Goal: Task Accomplishment & Management: Complete application form

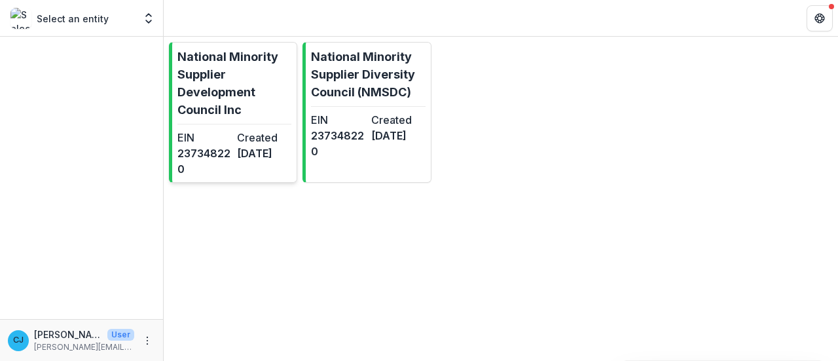
click at [216, 122] on link "National Minority Supplier Development Council Inc EIN [US_EMPLOYER_IDENTIFICAT…" at bounding box center [233, 112] width 128 height 141
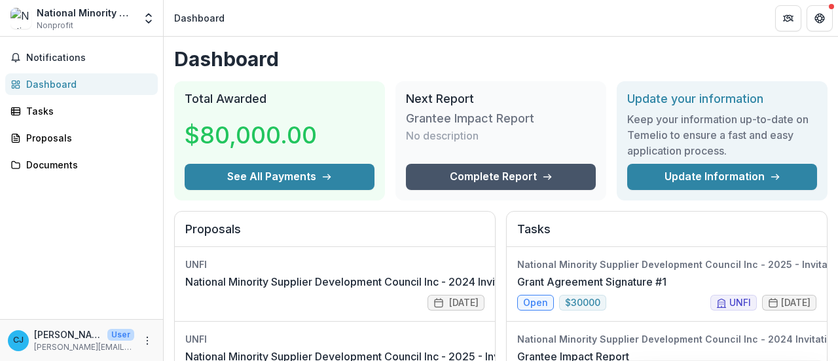
click at [465, 173] on link "Complete Report" at bounding box center [501, 177] width 190 height 26
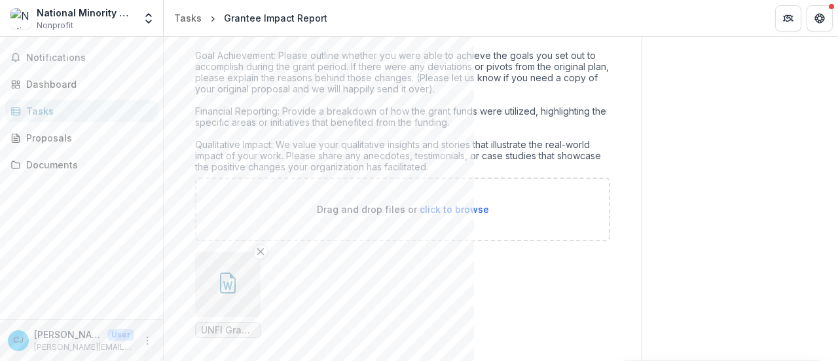
scroll to position [567, 0]
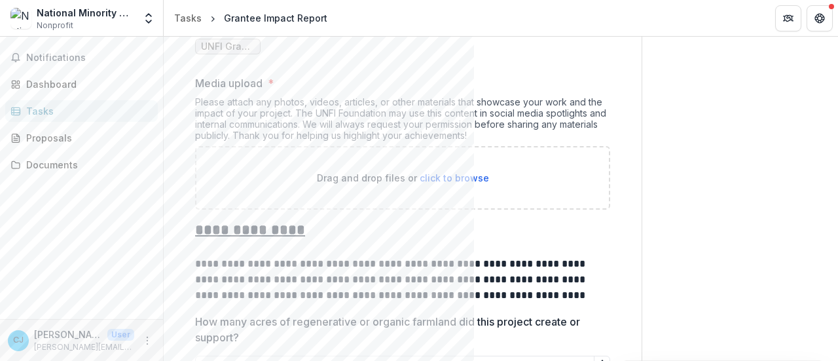
click at [447, 174] on span "click to browse" at bounding box center [453, 177] width 69 height 11
type input "**********"
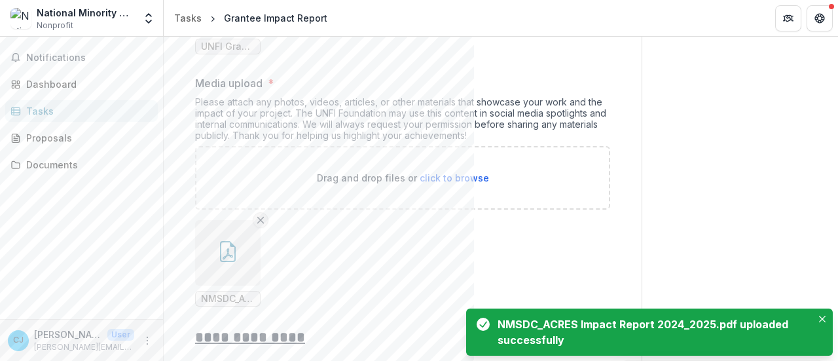
click at [261, 219] on icon "Remove File" at bounding box center [260, 220] width 10 height 10
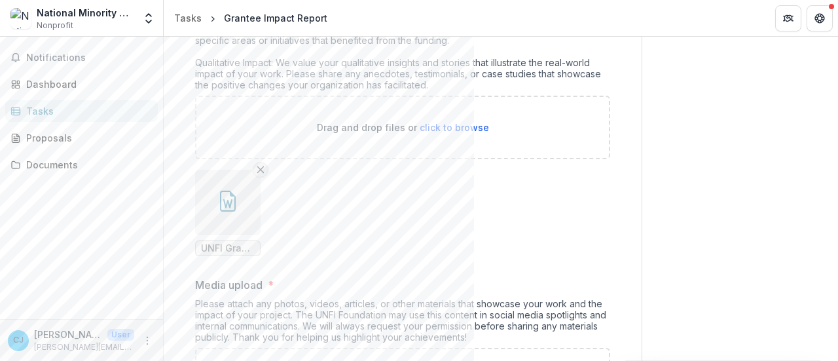
click at [263, 167] on line "Remove File" at bounding box center [261, 170] width 6 height 6
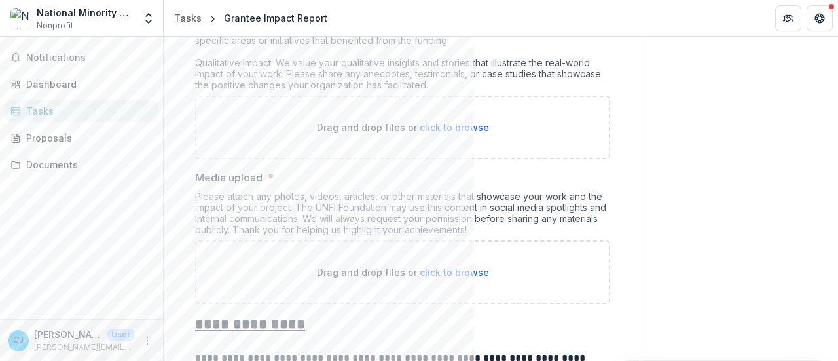
click at [448, 124] on span "click to browse" at bounding box center [453, 127] width 69 height 11
type input "**********"
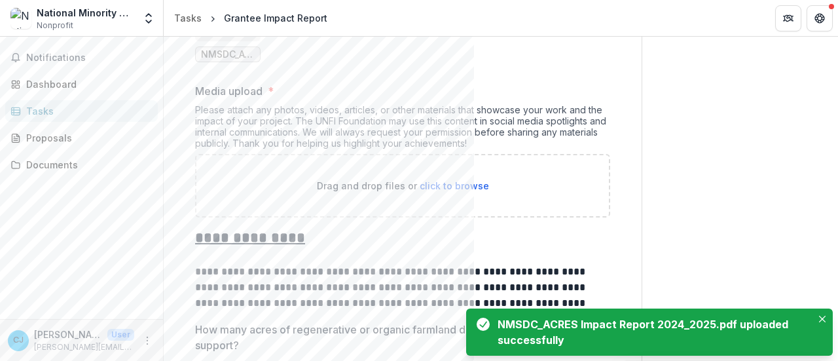
scroll to position [559, 0]
click at [445, 179] on span "click to browse" at bounding box center [453, 184] width 69 height 11
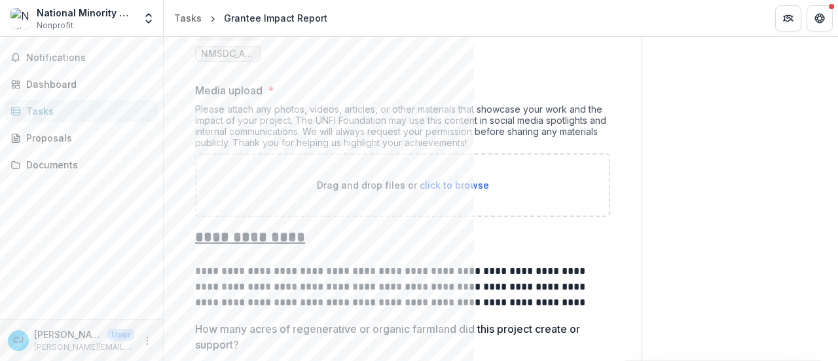
type input "**********"
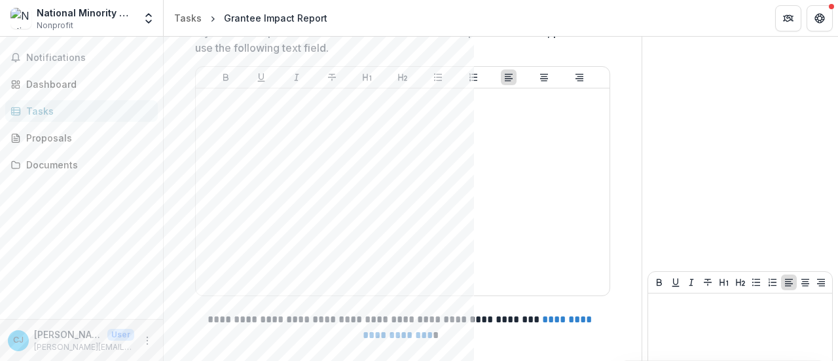
scroll to position [1841, 0]
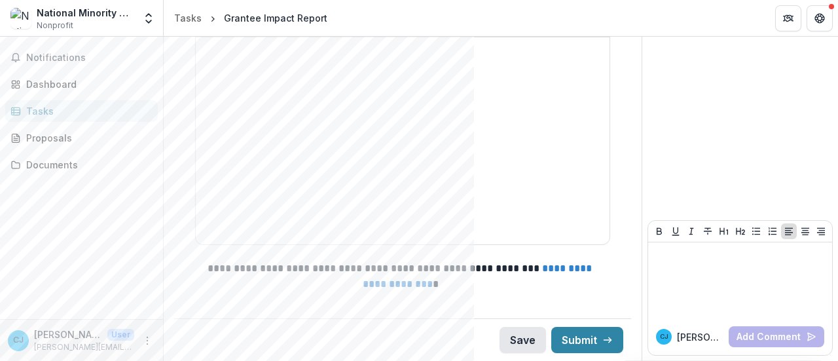
click at [520, 341] on button "Save" at bounding box center [522, 340] width 46 height 26
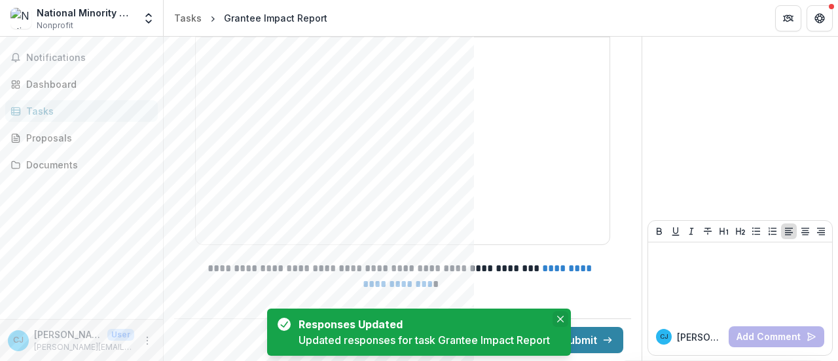
click at [560, 319] on icon "Close" at bounding box center [560, 318] width 7 height 7
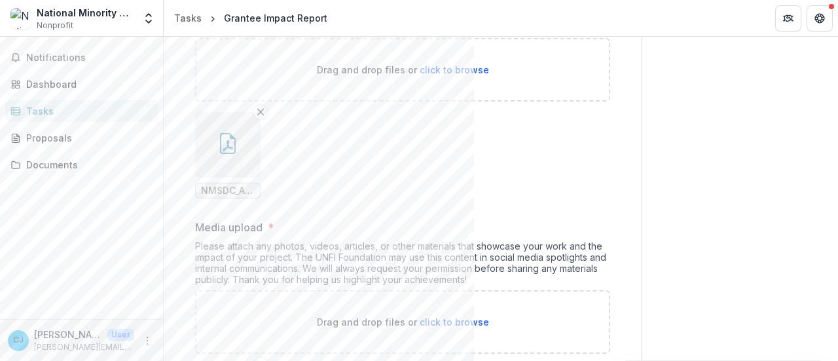
scroll to position [0, 0]
